Goal: Task Accomplishment & Management: Use online tool/utility

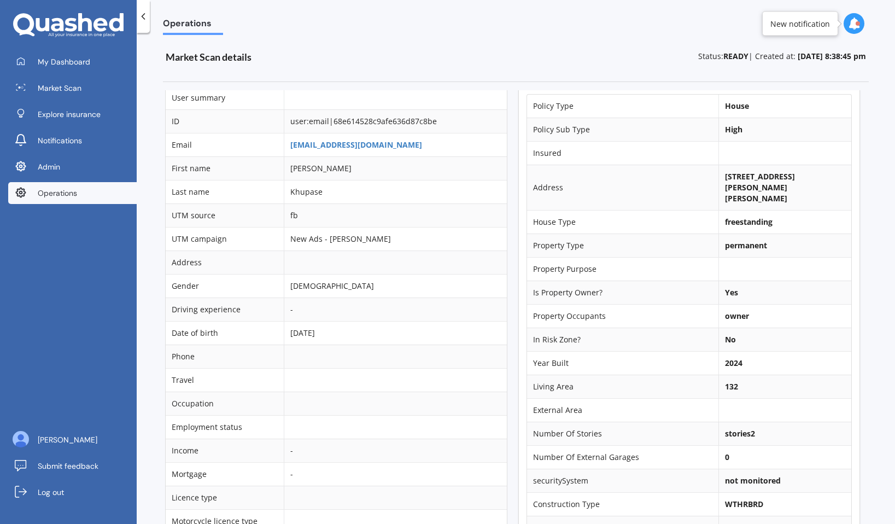
scroll to position [0, 3]
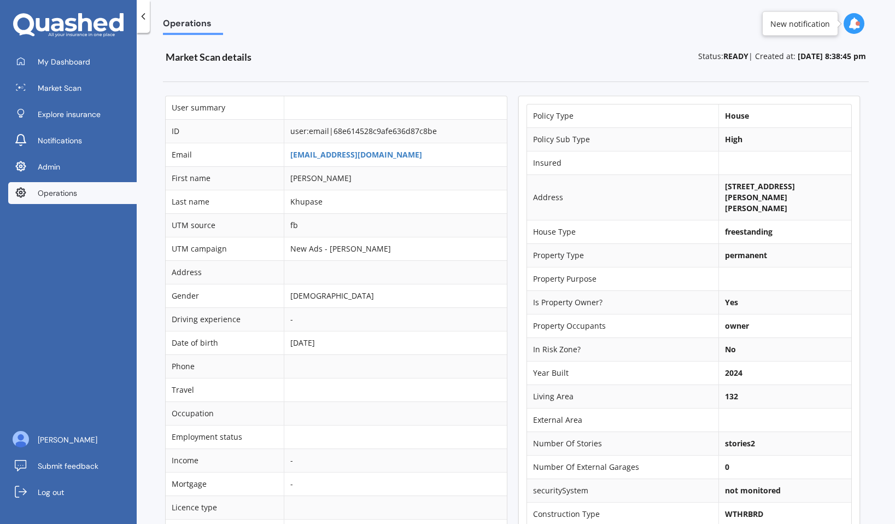
click at [731, 192] on b "[STREET_ADDRESS][PERSON_NAME][PERSON_NAME]" at bounding box center [760, 197] width 70 height 32
click at [733, 188] on b "[STREET_ADDRESS][PERSON_NAME][PERSON_NAME]" at bounding box center [760, 197] width 70 height 32
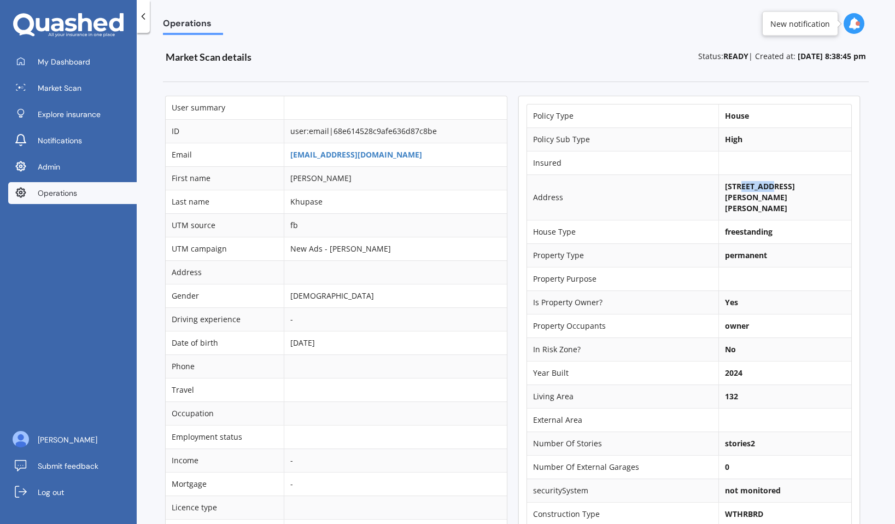
click at [733, 188] on b "[STREET_ADDRESS][PERSON_NAME][PERSON_NAME]" at bounding box center [760, 197] width 70 height 32
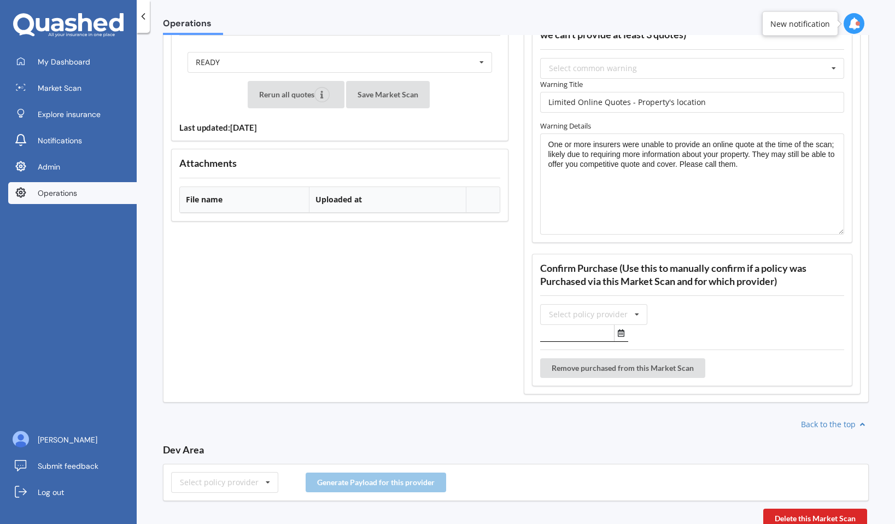
scroll to position [1436, 0]
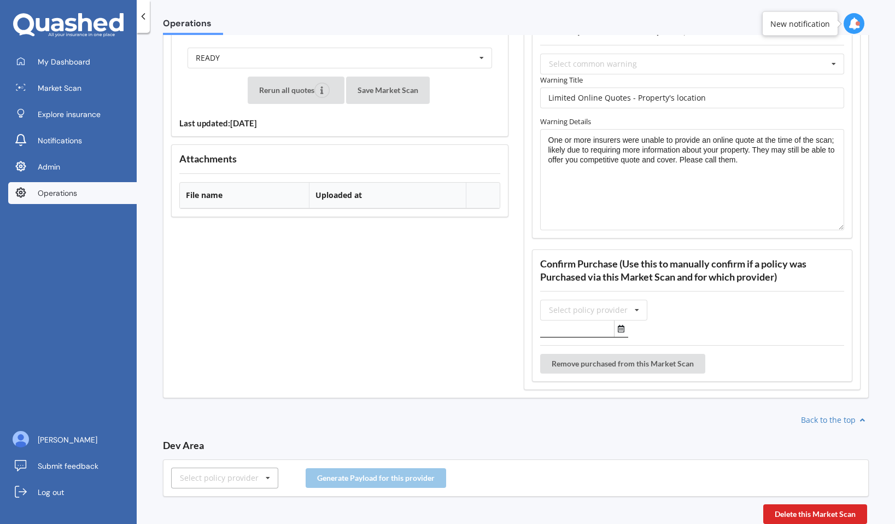
click at [234, 477] on div "Select policy provider" at bounding box center [219, 478] width 79 height 8
type input "amp"
click at [226, 449] on div "AMP" at bounding box center [225, 458] width 106 height 20
click at [364, 477] on button "Generate Payload for this provider" at bounding box center [376, 478] width 140 height 20
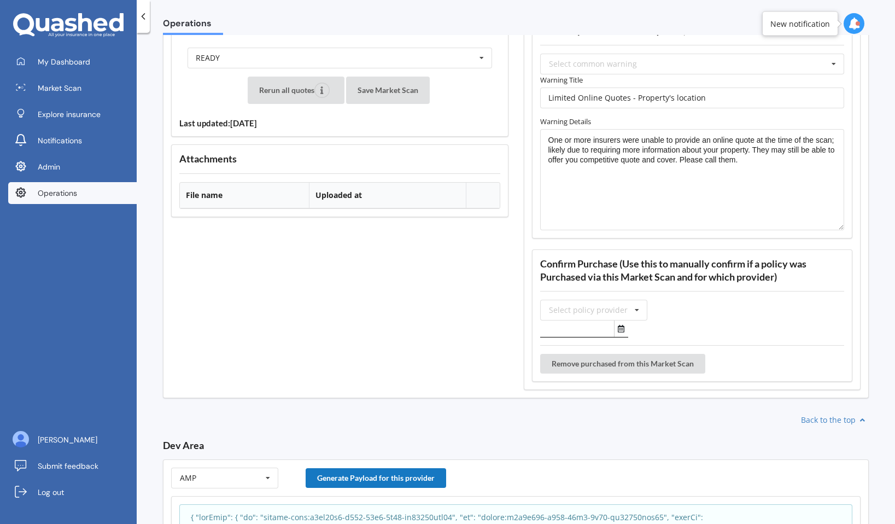
scroll to position [1618, 0]
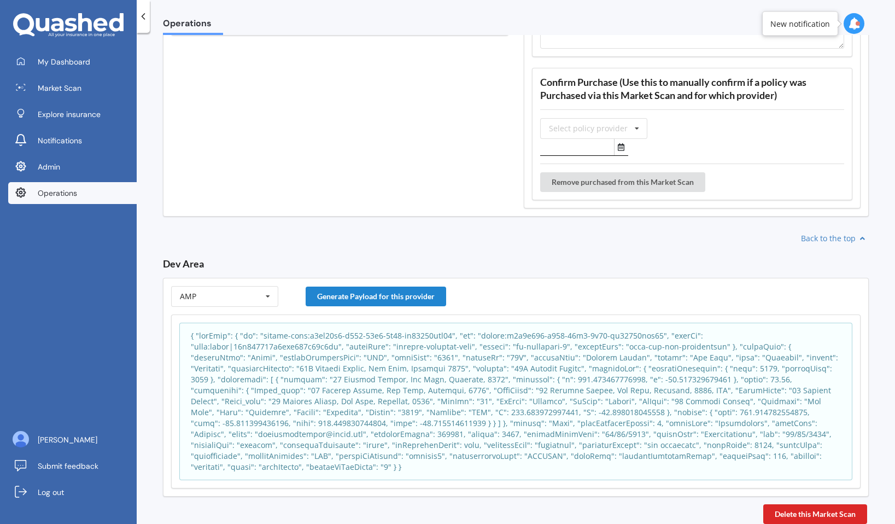
click at [388, 410] on p at bounding box center [516, 401] width 650 height 142
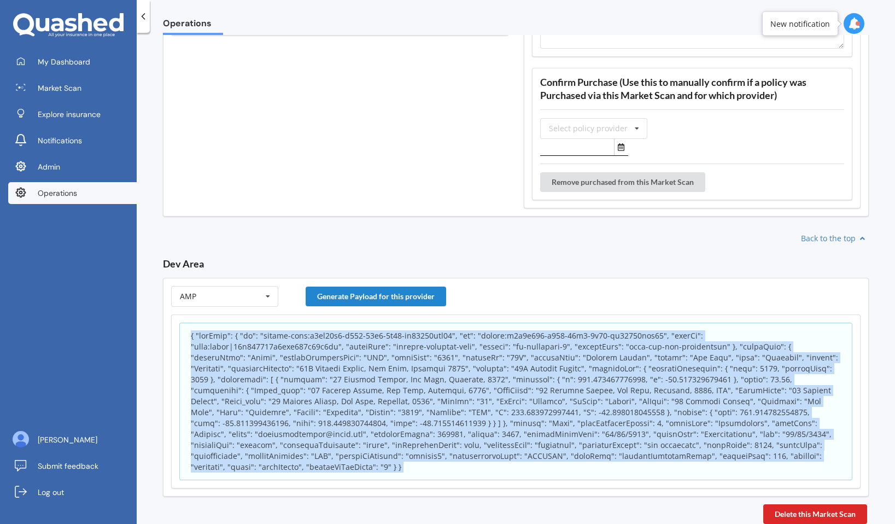
click at [388, 410] on p at bounding box center [516, 401] width 650 height 142
copy body "{ "appInfo": { "id": "policy-scan:d1dc78b0-a419-11f0-9f40-cb45098dfc39", "sk": …"
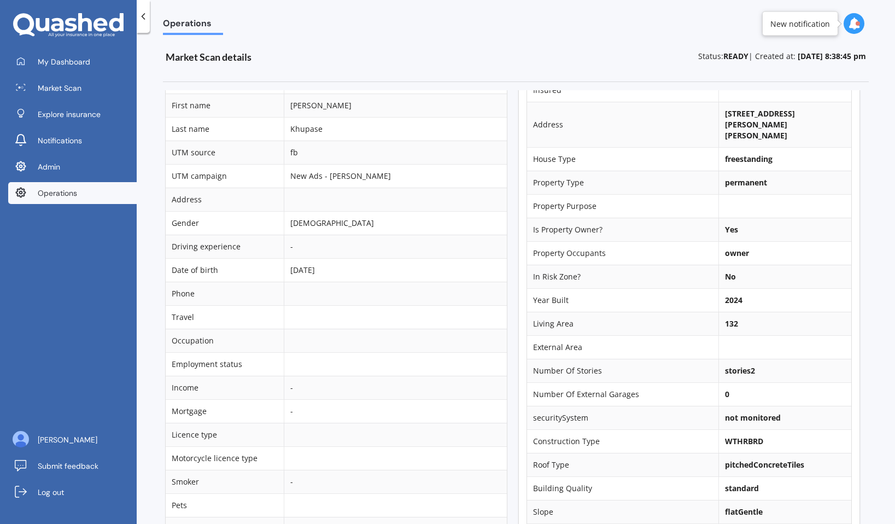
scroll to position [0, 3]
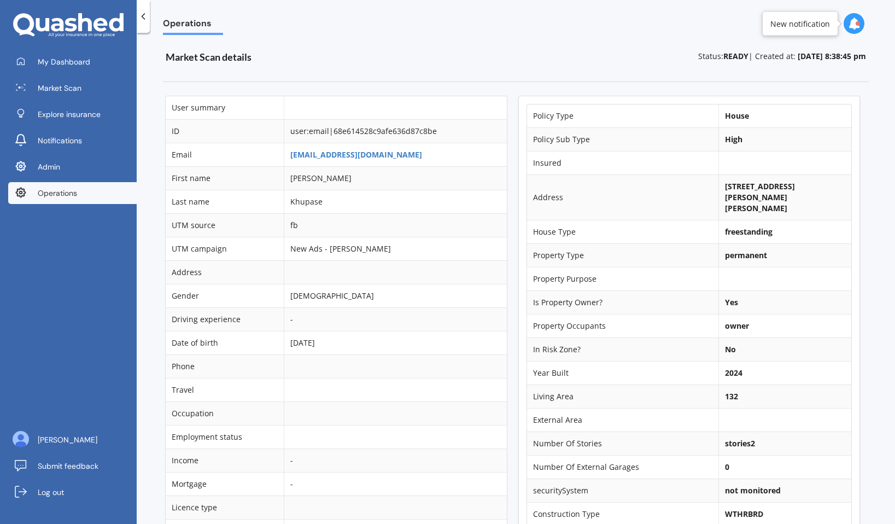
click at [744, 180] on td "[STREET_ADDRESS][PERSON_NAME][PERSON_NAME]" at bounding box center [784, 196] width 133 height 45
drag, startPoint x: 797, startPoint y: 185, endPoint x: 733, endPoint y: 198, distance: 65.4
click at [733, 198] on b "[STREET_ADDRESS][PERSON_NAME][PERSON_NAME]" at bounding box center [760, 197] width 70 height 32
copy b "New [PERSON_NAME]"
